Goal: Information Seeking & Learning: Learn about a topic

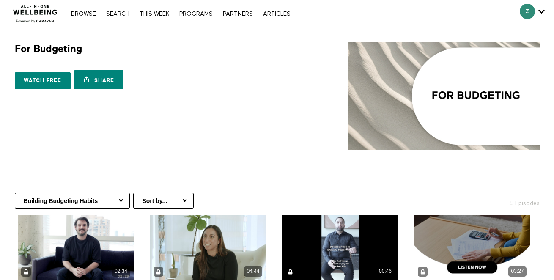
scroll to position [186, 0]
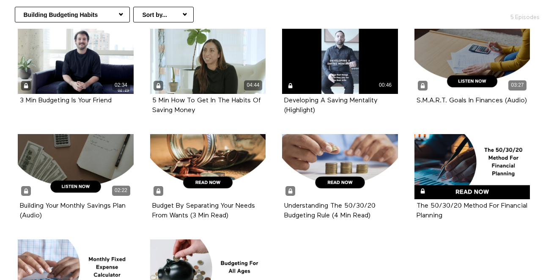
click at [104, 15] on select "Building Budgeting Habits Managing Spending & Saving Handling Credit & Debit Pl…" at bounding box center [72, 15] width 115 height 16
select select "[URL][DOMAIN_NAME]"
click at [15, 7] on select "Building Budgeting Habits Managing Spending & Saving Handling Credit & Debit Pl…" at bounding box center [72, 15] width 115 height 16
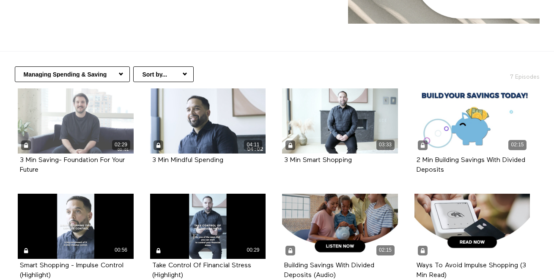
scroll to position [128, 0]
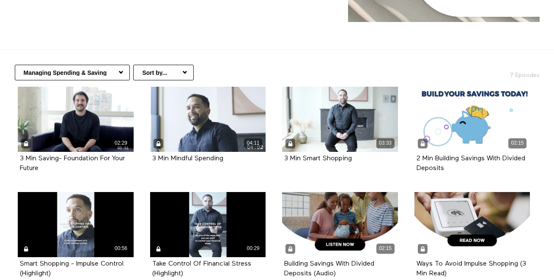
click at [92, 71] on select "Building Budgeting Habits Managing Spending & Saving Handling Credit & Debit Pl…" at bounding box center [72, 73] width 115 height 16
select select "https://app.allinonewellbeing.com/for-budgeting/season:2"
click at [15, 65] on select "Building Budgeting Habits Managing Spending & Saving Handling Credit & Debit Pl…" at bounding box center [72, 73] width 115 height 16
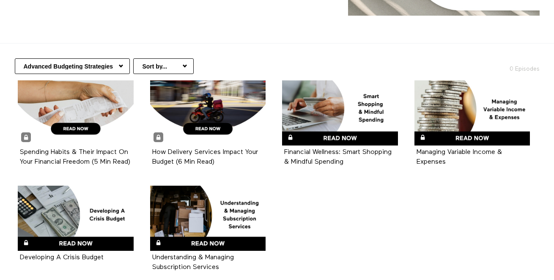
scroll to position [144, 0]
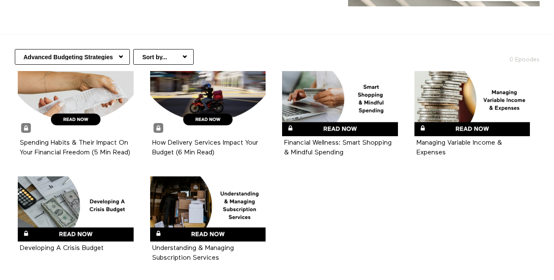
click at [90, 58] on select "Building Budgeting Habits Managing Spending & Saving Handling Credit & Debit Pl…" at bounding box center [72, 57] width 115 height 16
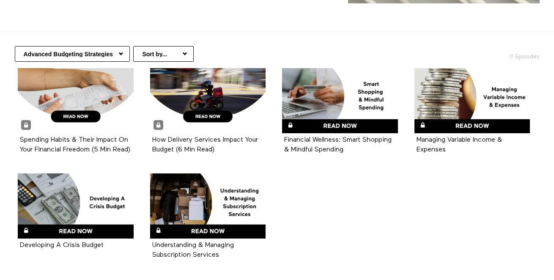
scroll to position [219, 0]
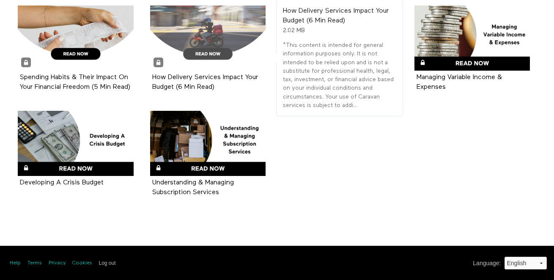
click at [240, 33] on div at bounding box center [208, 37] width 116 height 65
